Goal: Ask a question: Seek information or help from site administrators or community

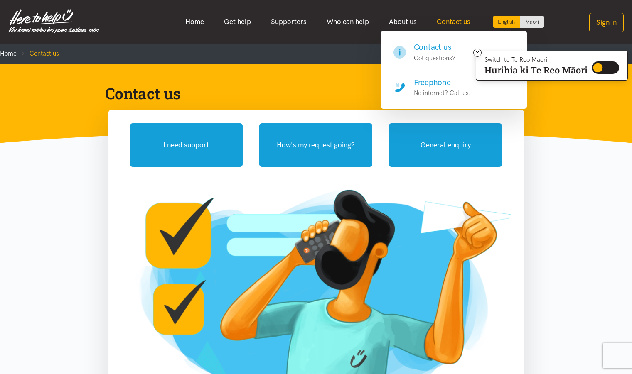
click at [459, 17] on link "Contact us" at bounding box center [454, 22] width 54 height 18
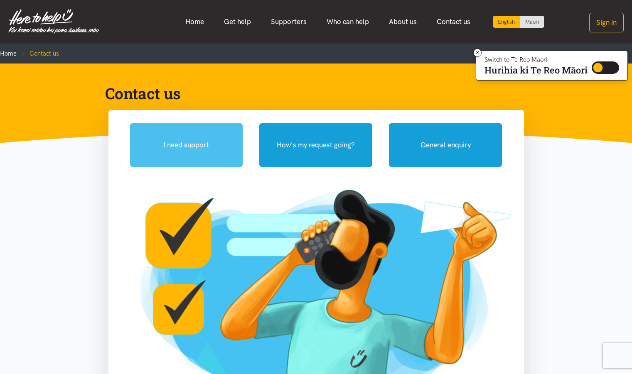
click at [186, 161] on button "I need support" at bounding box center [186, 145] width 113 height 44
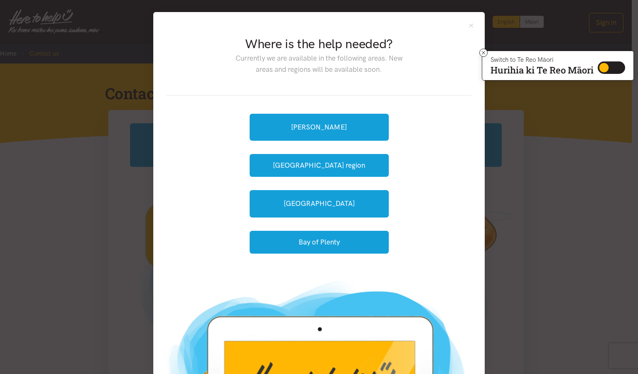
click at [496, 192] on div "Where is the help needed? Currently we are available in the following areas. Ne…" at bounding box center [319, 187] width 638 height 374
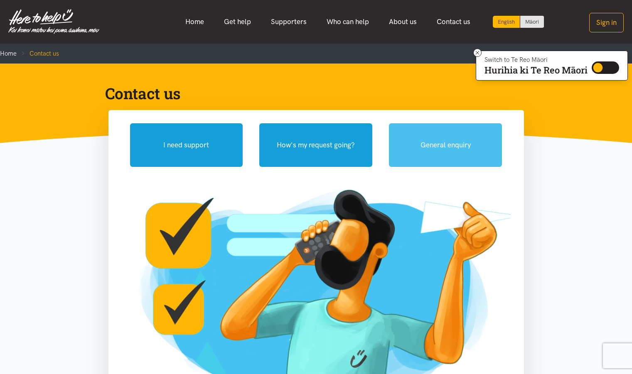
click at [453, 144] on button "General enquiry" at bounding box center [445, 145] width 113 height 44
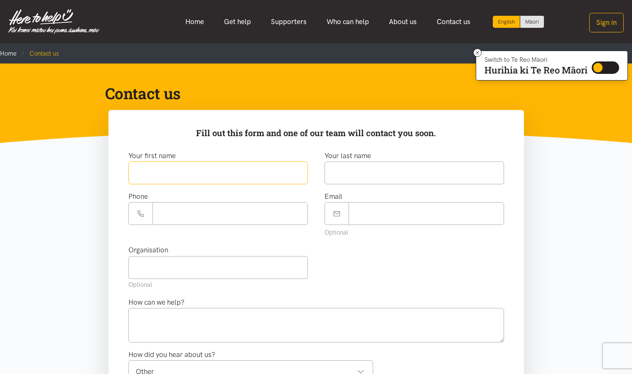
click at [186, 170] on input "text" at bounding box center [217, 173] width 179 height 23
type input "***"
click at [346, 171] on input "text" at bounding box center [413, 173] width 179 height 23
type input "*****"
click at [168, 219] on input "Phone number" at bounding box center [229, 213] width 155 height 23
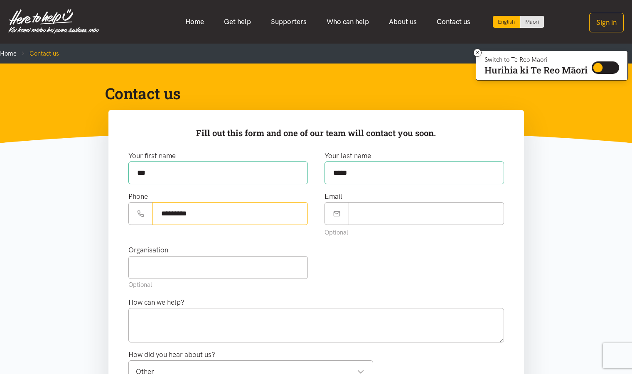
type input "*********"
click at [344, 217] on span at bounding box center [336, 213] width 25 height 23
click at [366, 207] on input "Email" at bounding box center [426, 213] width 155 height 23
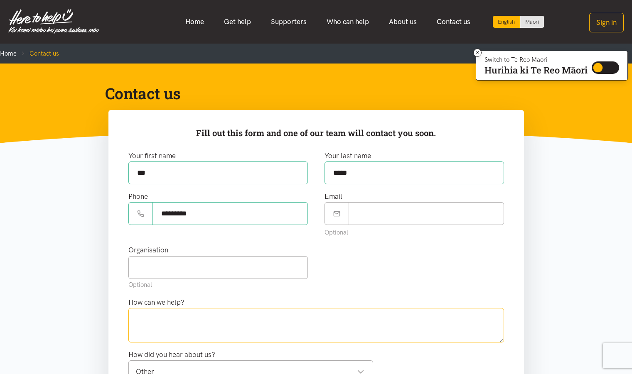
click at [157, 326] on textarea at bounding box center [316, 325] width 376 height 34
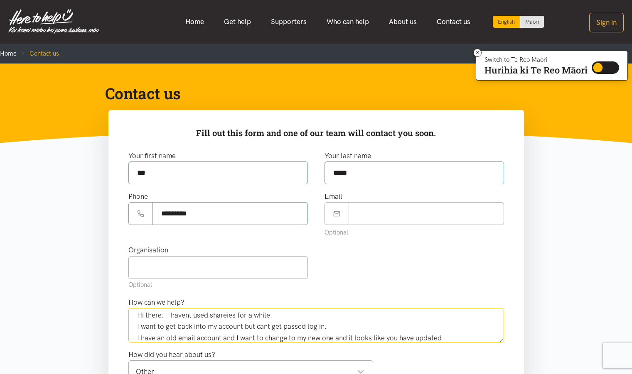
scroll to position [15, 0]
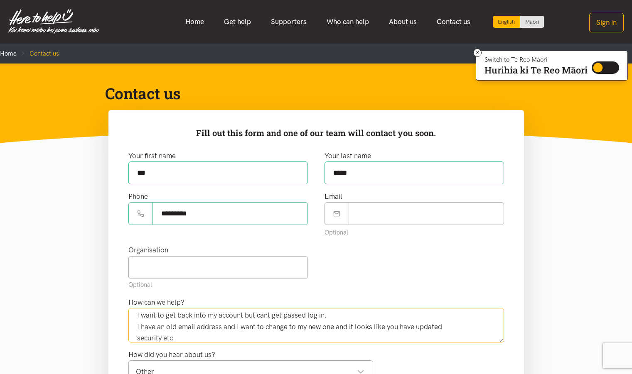
click at [175, 339] on textarea "Hi there. I havent used shareies for a while. I want to get back into my accoun…" at bounding box center [316, 325] width 376 height 34
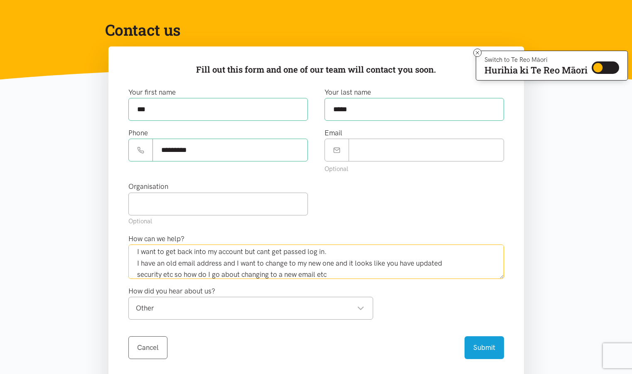
scroll to position [74, 0]
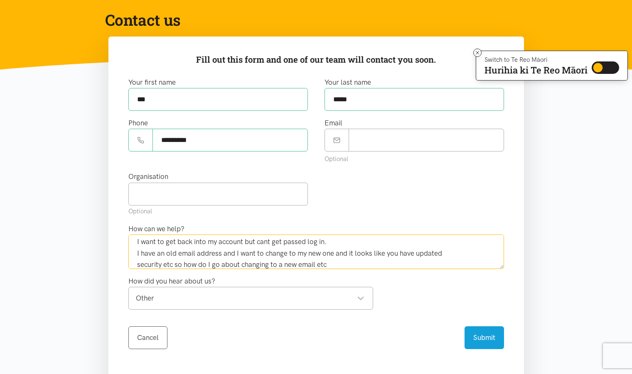
click at [194, 291] on div "Other Other" at bounding box center [250, 298] width 245 height 23
type textarea "Hi there. I havent used shareies for a while. I want to get back into my accoun…"
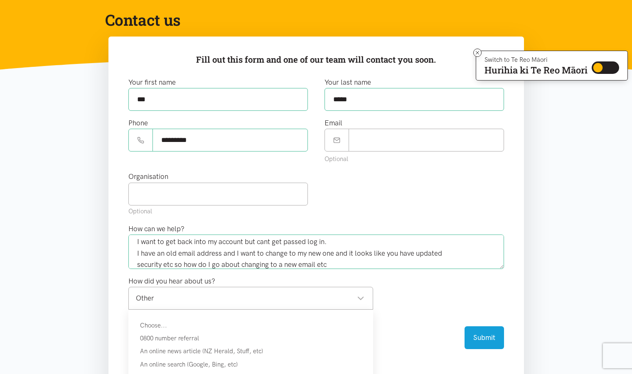
click at [194, 291] on div "Other Other" at bounding box center [250, 298] width 245 height 23
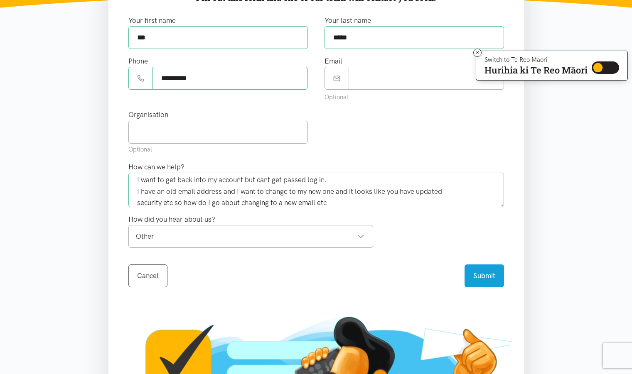
scroll to position [137, 0]
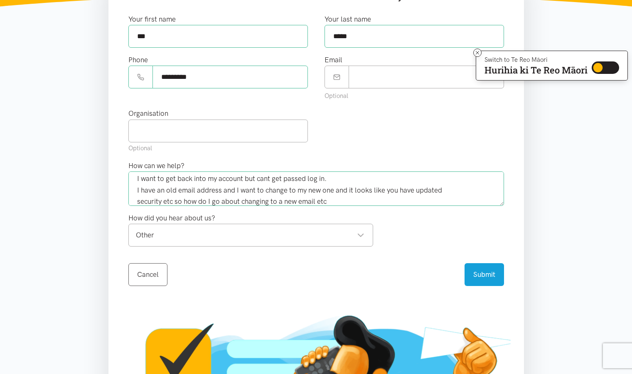
click at [271, 231] on div "Other" at bounding box center [250, 235] width 228 height 11
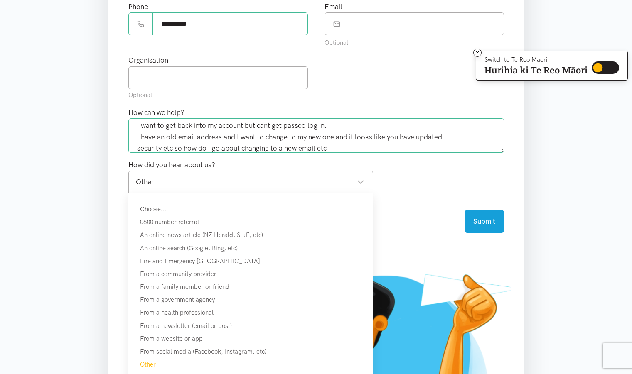
scroll to position [194, 0]
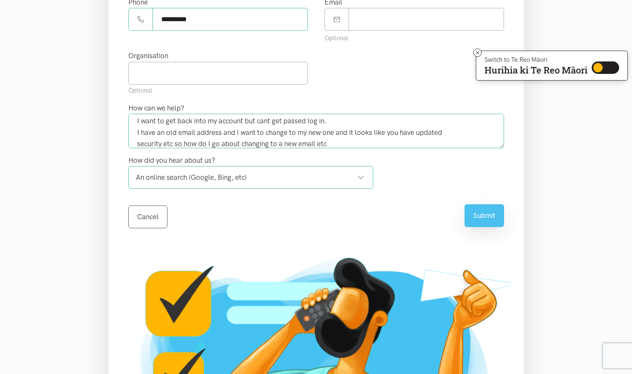
drag, startPoint x: 429, startPoint y: 228, endPoint x: 484, endPoint y: 212, distance: 57.6
click at [484, 212] on div "Cancel Submit sending..." at bounding box center [316, 212] width 376 height 33
click at [484, 212] on button "Submit" at bounding box center [483, 215] width 39 height 23
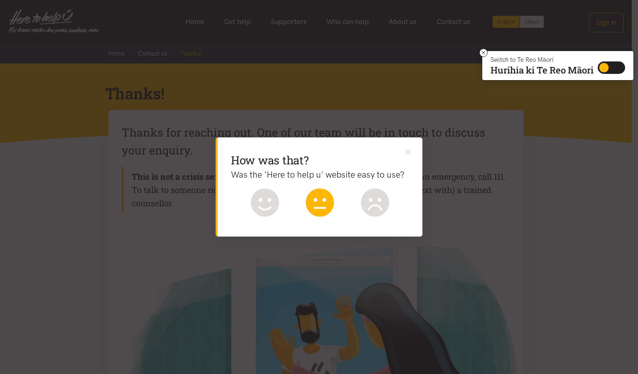
click at [320, 204] on icon at bounding box center [320, 203] width 28 height 28
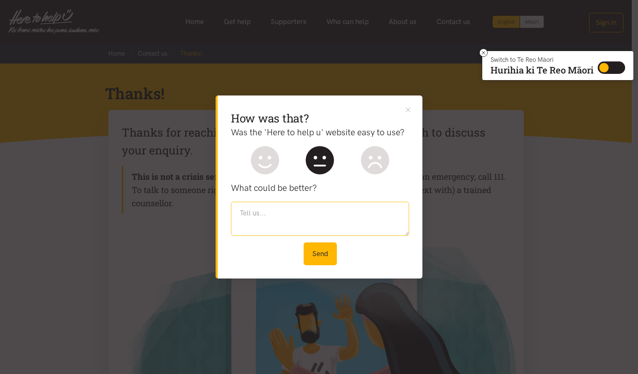
click at [262, 212] on textarea at bounding box center [320, 219] width 178 height 34
click at [261, 227] on textarea "prefer a phone number to ring but hey" at bounding box center [320, 219] width 178 height 34
click at [360, 213] on textarea "prefer a phone number to ring but hey" at bounding box center [320, 219] width 178 height 34
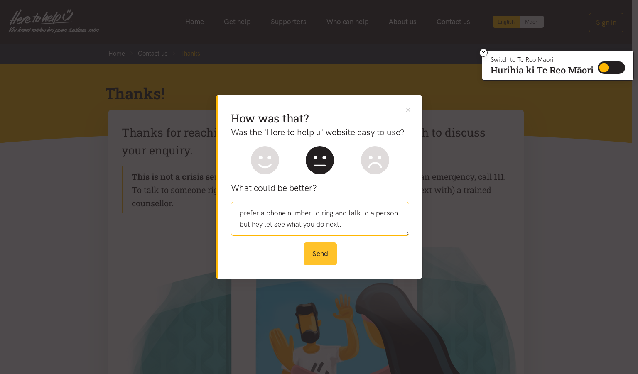
type textarea "prefer a phone number to ring and talk to a person but hey let see what you do …"
click at [322, 250] on button "Send" at bounding box center [320, 254] width 33 height 23
click at [483, 52] on icon at bounding box center [484, 53] width 6 height 6
